Goal: Task Accomplishment & Management: Manage account settings

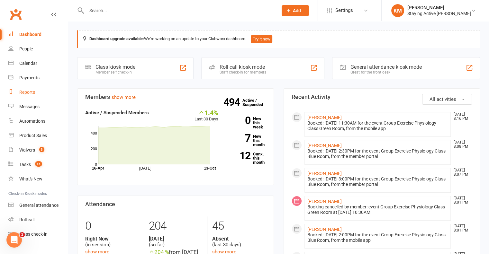
click at [24, 97] on link "Reports" at bounding box center [37, 92] width 59 height 14
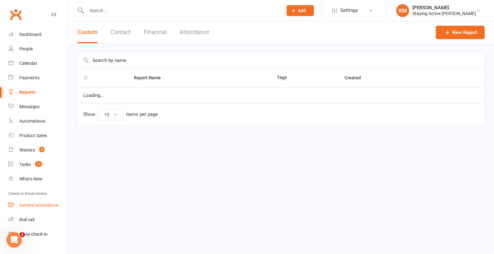
select select "100"
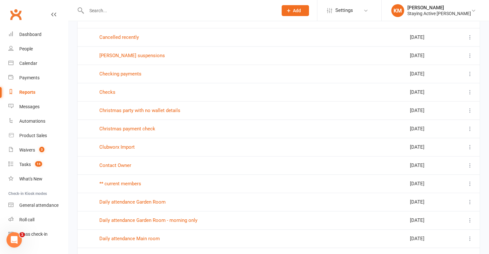
scroll to position [708, 0]
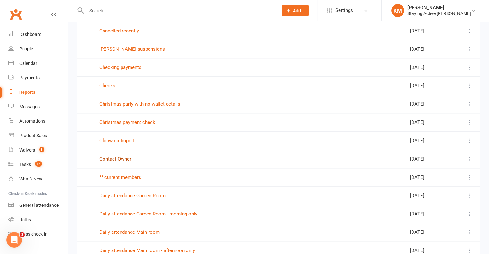
click at [113, 158] on link "Contact Owner" at bounding box center [115, 159] width 32 height 6
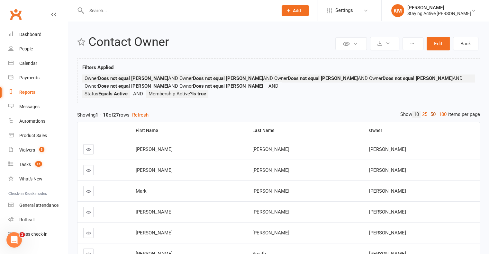
click at [434, 116] on link "50" at bounding box center [433, 114] width 8 height 7
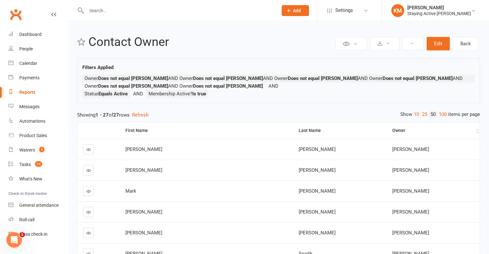
click at [392, 131] on div "Owner" at bounding box center [433, 130] width 83 height 5
click at [87, 150] on icon at bounding box center [88, 149] width 5 height 5
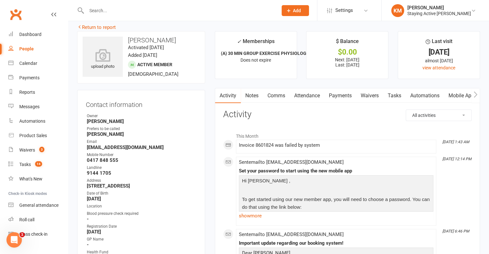
scroll to position [161, 0]
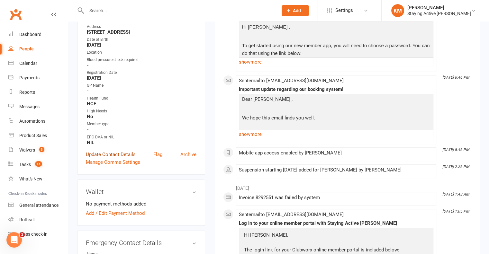
click at [109, 155] on link "Update Contact Details" at bounding box center [111, 155] width 50 height 8
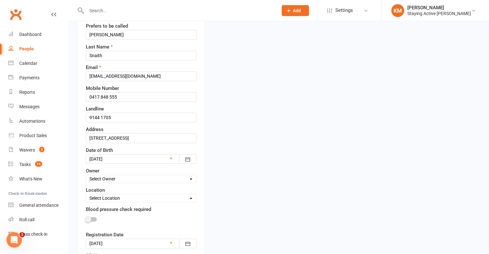
scroll to position [199, 0]
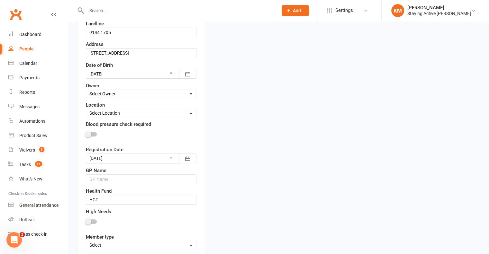
click at [121, 92] on select "Select Owner Staying Active Green Room Suzy Oglesby Lewis Pedder Leena Yang Kev…" at bounding box center [141, 93] width 110 height 7
select select "3"
click at [86, 90] on select "Select Owner Staying Active Green Room Suzy Oglesby Lewis Pedder Leena Yang Kev…" at bounding box center [141, 93] width 110 height 7
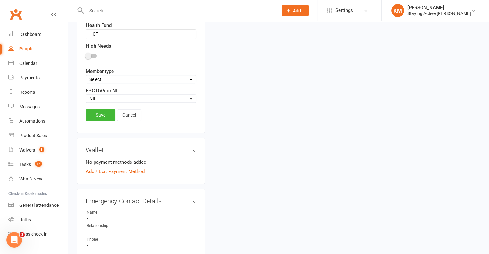
scroll to position [392, 0]
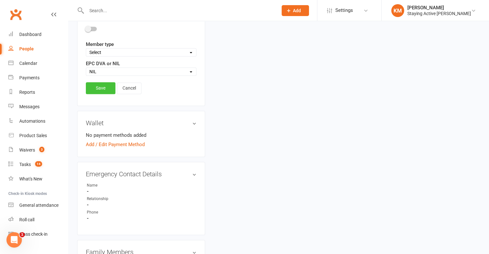
click at [106, 85] on link "Save" at bounding box center [101, 88] width 30 height 12
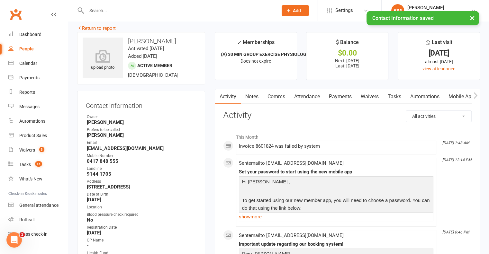
scroll to position [0, 0]
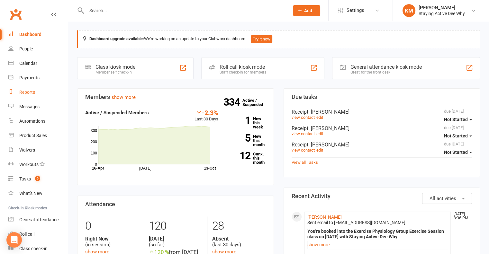
click at [29, 88] on link "Reports" at bounding box center [37, 92] width 59 height 14
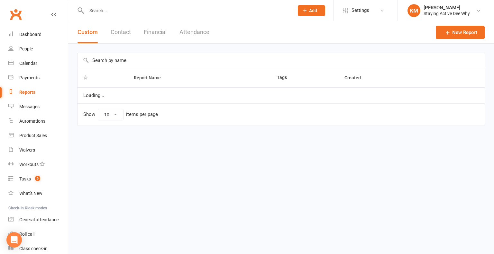
select select "50"
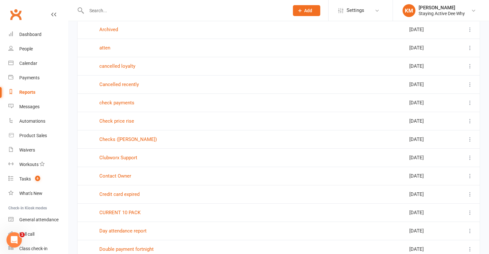
scroll to position [225, 0]
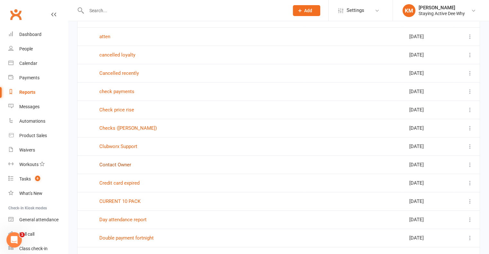
click at [121, 164] on link "Contact Owner" at bounding box center [115, 165] width 32 height 6
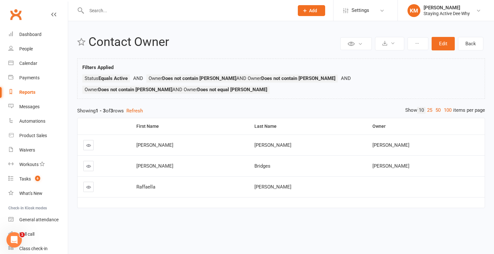
click at [85, 161] on link at bounding box center [88, 166] width 10 height 10
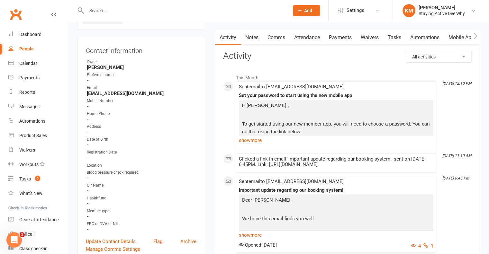
scroll to position [225, 0]
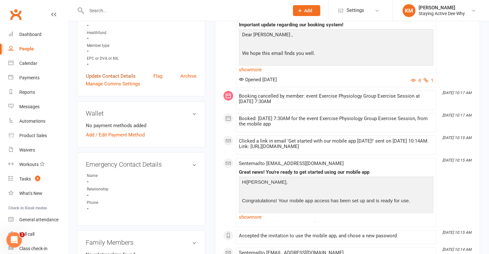
click at [110, 79] on link "Update Contact Details" at bounding box center [111, 76] width 50 height 8
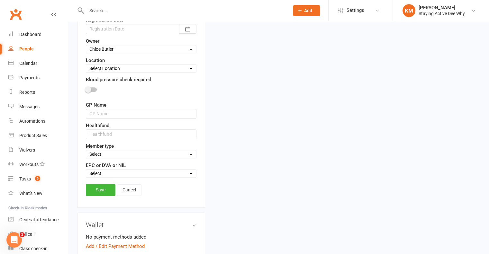
scroll to position [231, 0]
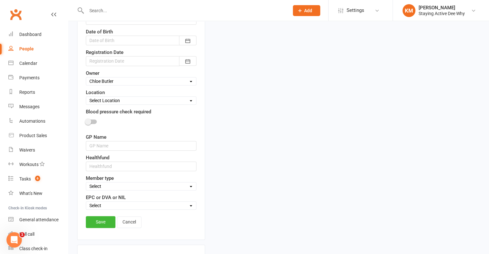
click at [123, 83] on select "Select Owner Dee Why Carla Riccobon Ainsley Bell Staying Active Green Room Sara…" at bounding box center [141, 81] width 110 height 7
select select "18"
click at [86, 78] on select "Select Owner Dee Why Carla Riccobon Ainsley Bell Staying Active Green Room Sara…" at bounding box center [141, 81] width 110 height 7
click at [89, 218] on link "Save" at bounding box center [101, 222] width 30 height 12
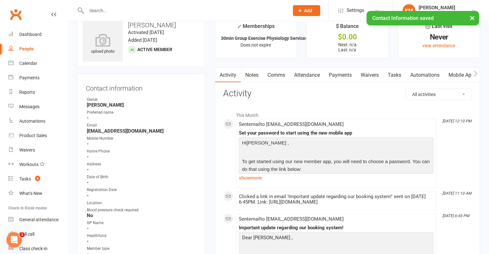
scroll to position [0, 0]
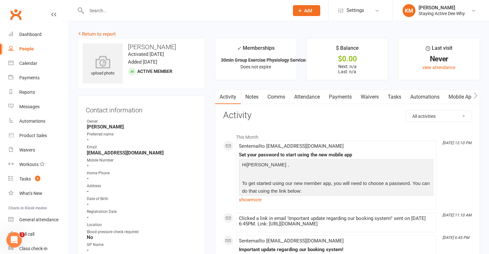
click at [95, 36] on link "Return to report" at bounding box center [96, 34] width 39 height 6
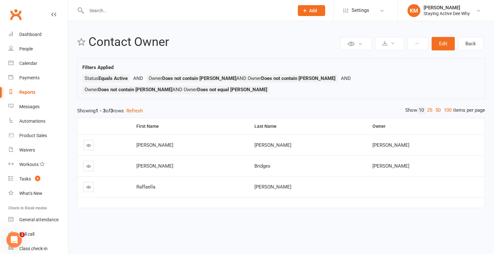
click at [90, 161] on link at bounding box center [88, 166] width 10 height 10
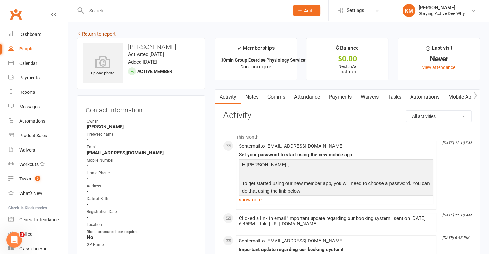
click at [93, 32] on link "Return to report" at bounding box center [96, 34] width 39 height 6
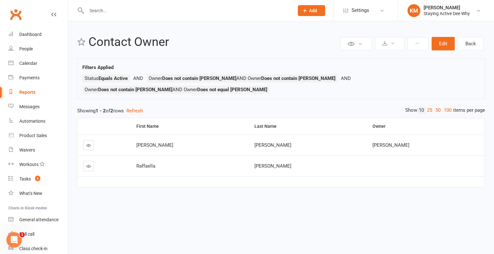
click at [86, 161] on link at bounding box center [88, 166] width 10 height 10
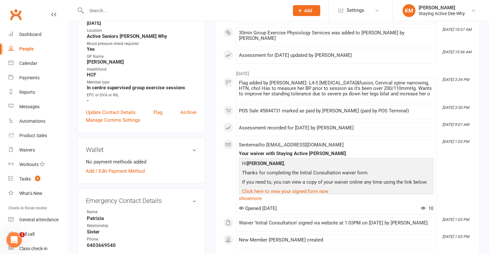
scroll to position [225, 0]
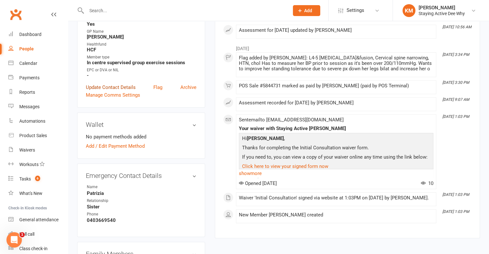
click at [126, 89] on link "Update Contact Details" at bounding box center [111, 88] width 50 height 8
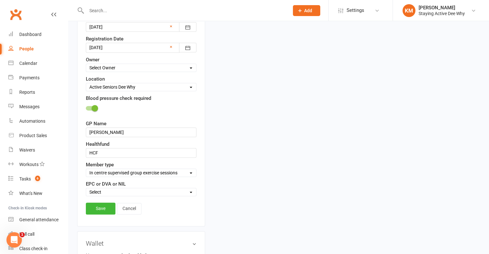
scroll to position [295, 0]
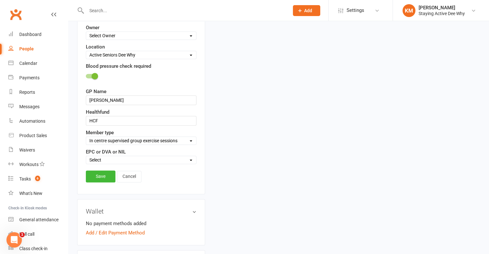
click at [131, 32] on select "Select Owner Dee Why Carla Riccobon Ainsley Bell Staying Active Green Room Sara…" at bounding box center [141, 35] width 110 height 7
select select "8"
click at [86, 32] on select "Select Owner Dee Why Carla Riccobon Ainsley Bell Staying Active Green Room Sara…" at bounding box center [141, 35] width 110 height 7
click at [110, 176] on link "Save" at bounding box center [101, 177] width 30 height 12
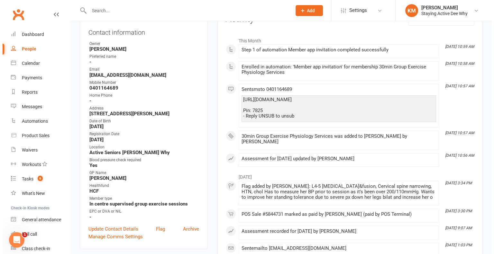
scroll to position [0, 0]
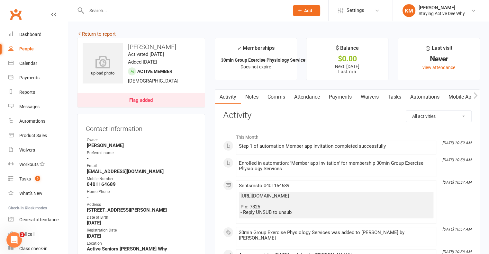
click at [109, 35] on link "Return to report" at bounding box center [96, 34] width 39 height 6
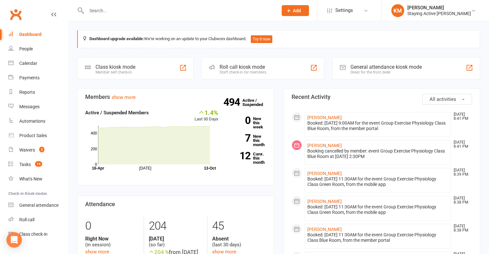
click at [200, 7] on input "text" at bounding box center [179, 10] width 189 height 9
paste input "[PERSON_NAME]"
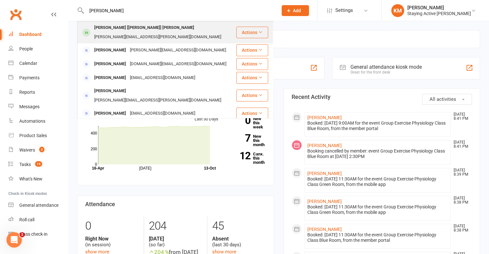
type input "[PERSON_NAME]"
click at [184, 30] on div "[PERSON_NAME] [[PERSON_NAME]] Orme [EMAIL_ADDRESS][PERSON_NAME][DOMAIN_NAME]" at bounding box center [157, 32] width 158 height 21
